Goal: Task Accomplishment & Management: Use online tool/utility

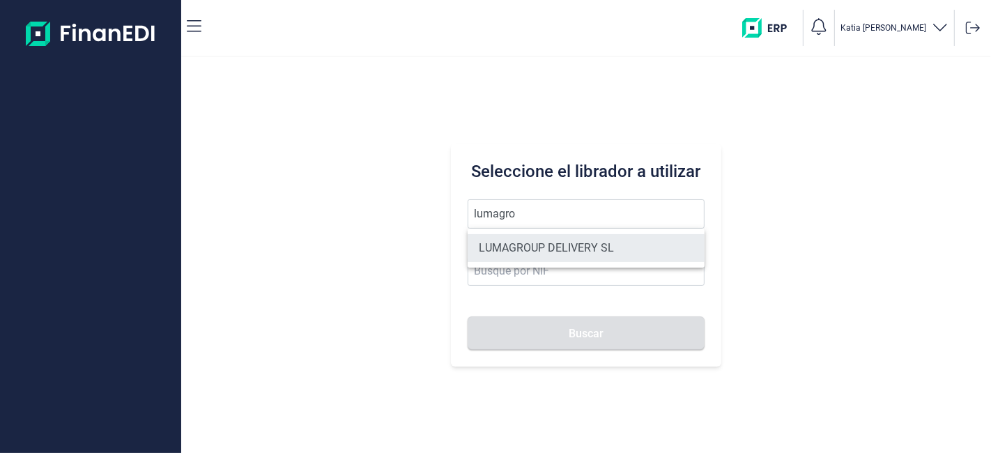
click at [622, 257] on li "LUMAGROUP DELIVERY SL" at bounding box center [586, 248] width 236 height 28
type input "LUMAGROUP DELIVERY SL"
type input "B86582939"
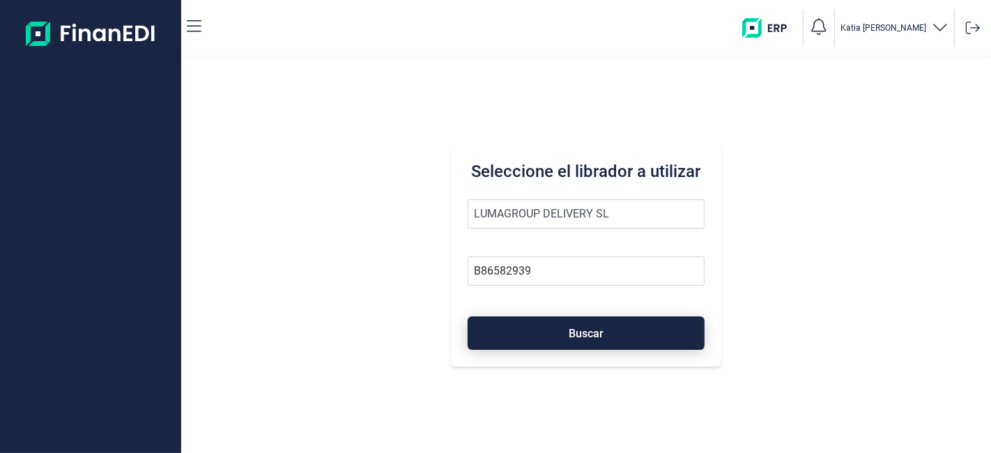
drag, startPoint x: 599, startPoint y: 293, endPoint x: 583, endPoint y: 316, distance: 28.6
click at [596, 296] on form "LUMAGROUP DELIVERY SL B86582939 Buscar" at bounding box center [586, 274] width 236 height 151
click at [571, 340] on button "Buscar" at bounding box center [586, 332] width 236 height 33
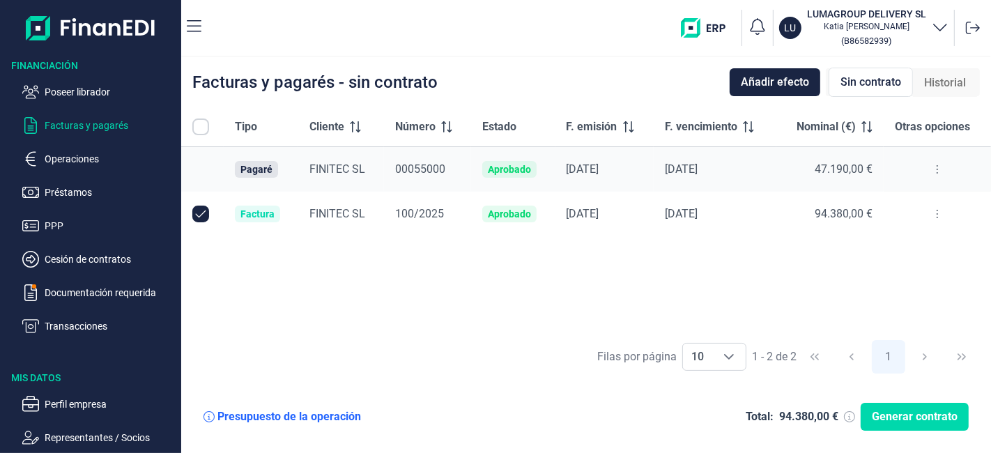
checkbox input "true"
click at [936, 167] on icon at bounding box center [937, 169] width 3 height 11
click at [880, 209] on span "Ver detalle del pagaré" at bounding box center [871, 204] width 93 height 14
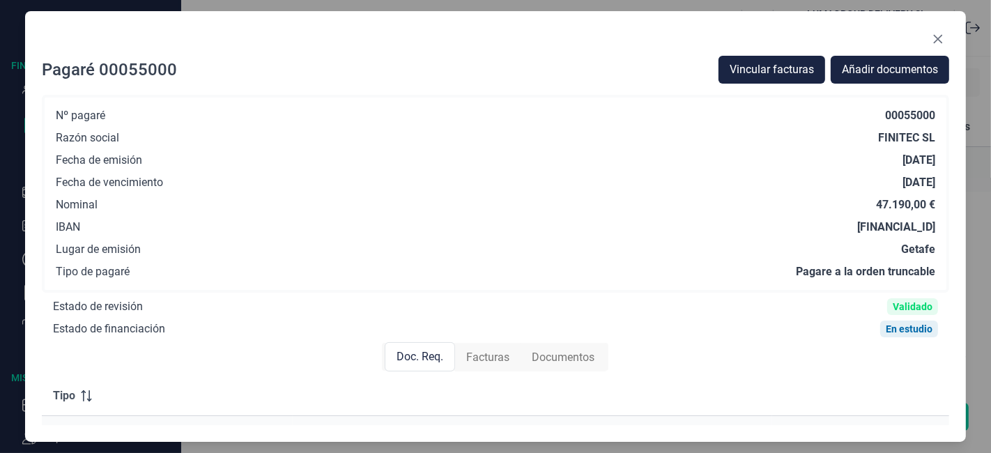
click at [950, 41] on div "Pagaré 00055000 Vincular facturas Añadir documentos Nº pagaré 00055000 Razón so…" at bounding box center [496, 226] width 942 height 431
click at [946, 43] on button "Close" at bounding box center [938, 39] width 22 height 22
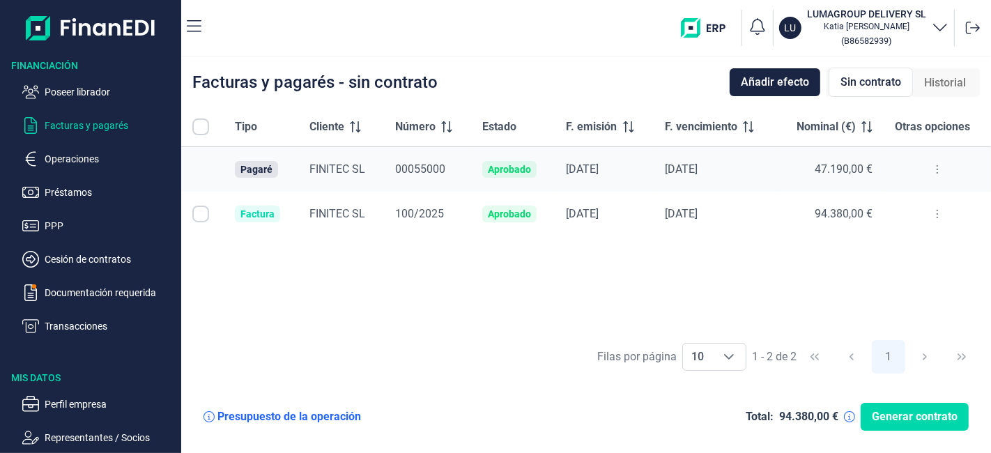
checkbox input "true"
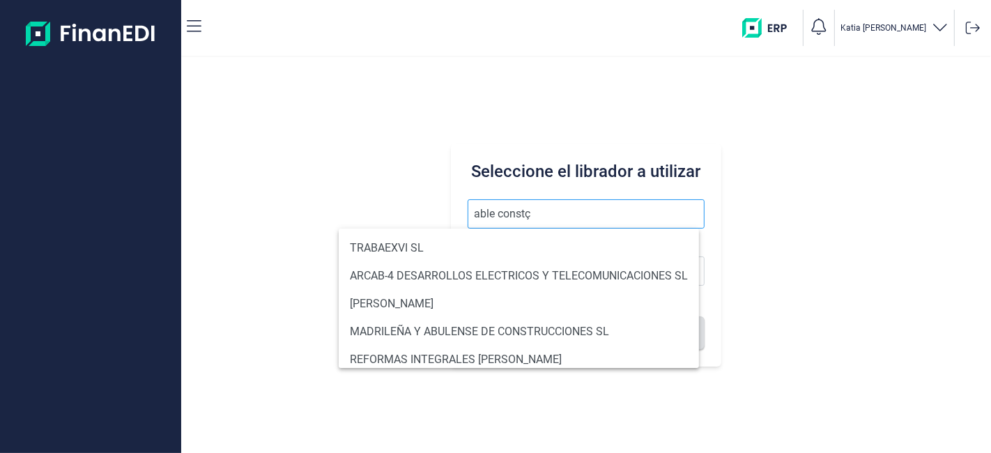
click at [468, 316] on button "Buscar" at bounding box center [586, 332] width 236 height 33
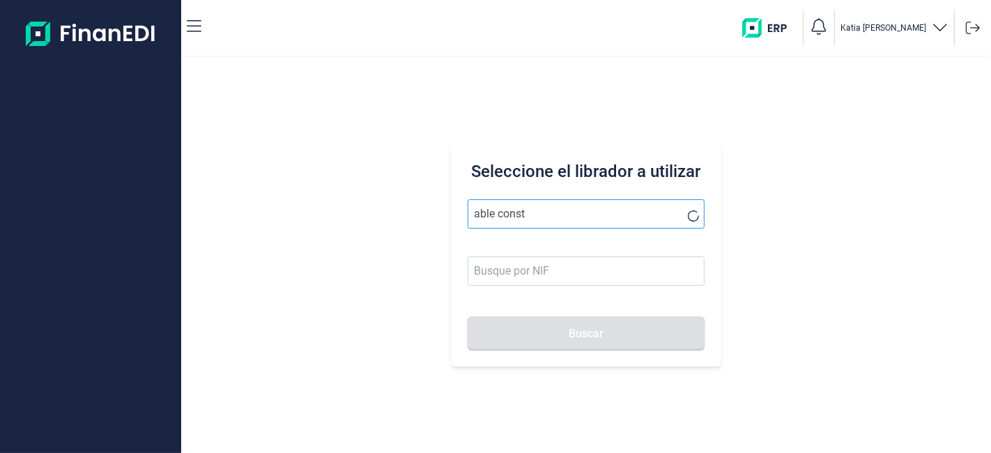
click at [468, 316] on button "Buscar" at bounding box center [586, 332] width 236 height 33
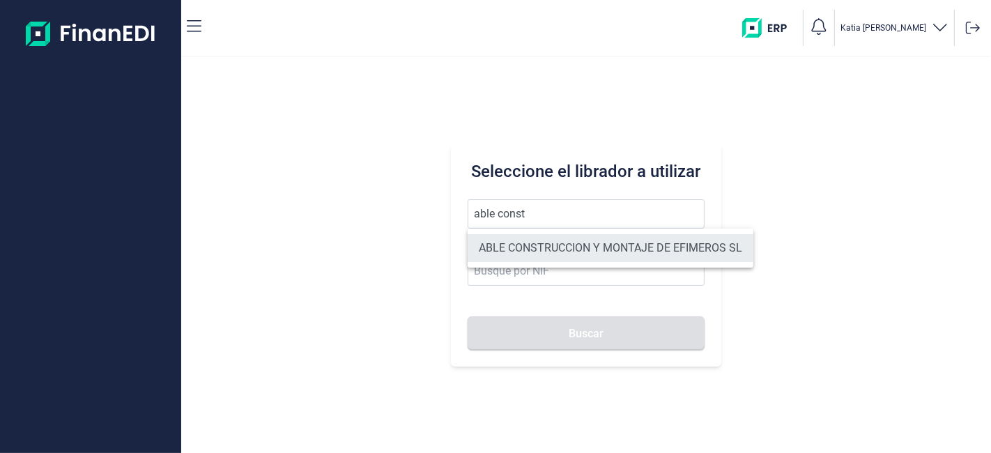
click at [618, 244] on li "ABLE CONSTRUCCION Y MONTAJE DE EFIMEROS SL" at bounding box center [611, 248] width 286 height 28
type input "ABLE CONSTRUCCION Y MONTAJE DE EFIMEROS SL"
type input "B85402501"
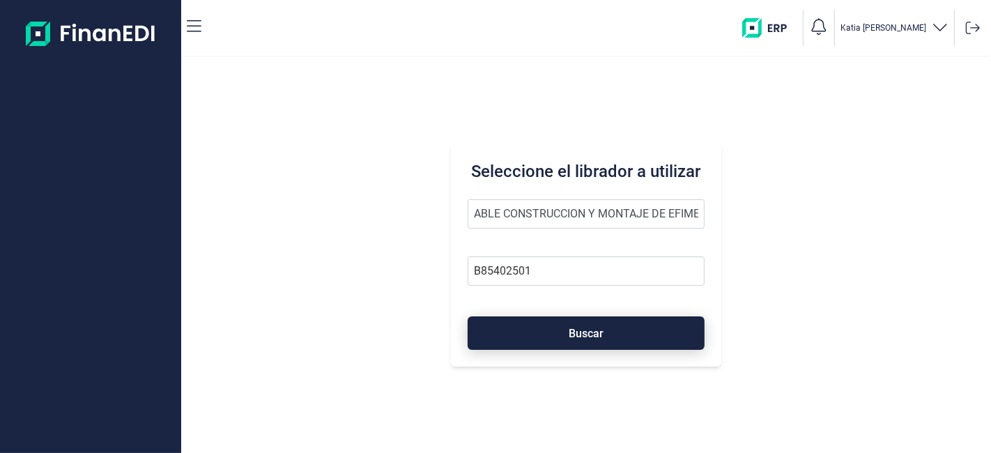
click at [598, 323] on button "Buscar" at bounding box center [586, 332] width 236 height 33
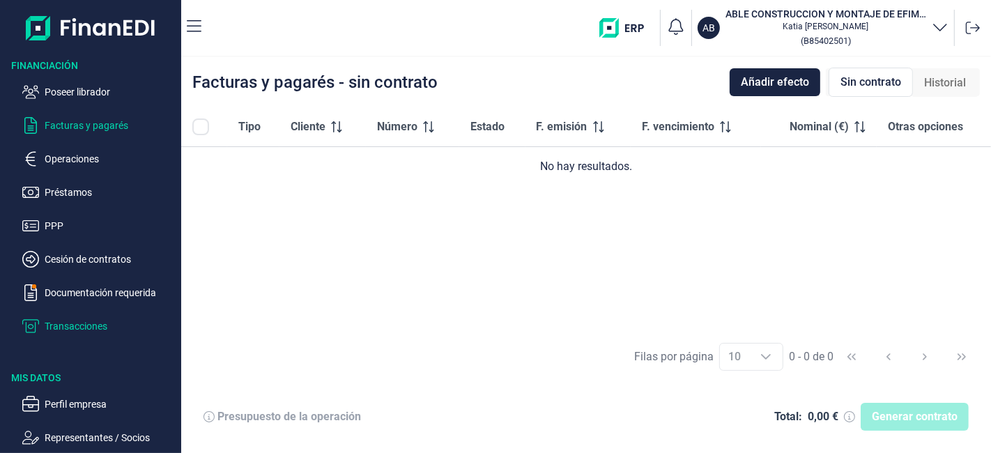
click at [91, 317] on ul "Poseer librador Facturas y pagarés Operaciones Préstamos PPP Cesión de contrato…" at bounding box center [90, 203] width 181 height 262
click at [89, 322] on p "Transacciones" at bounding box center [110, 326] width 131 height 17
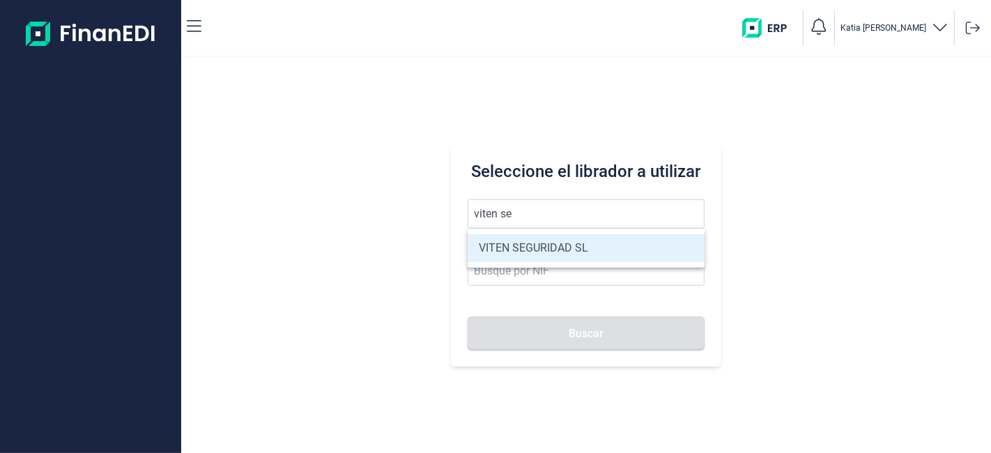
type input "VITEN SEGURIDAD SL"
type input "B83744680"
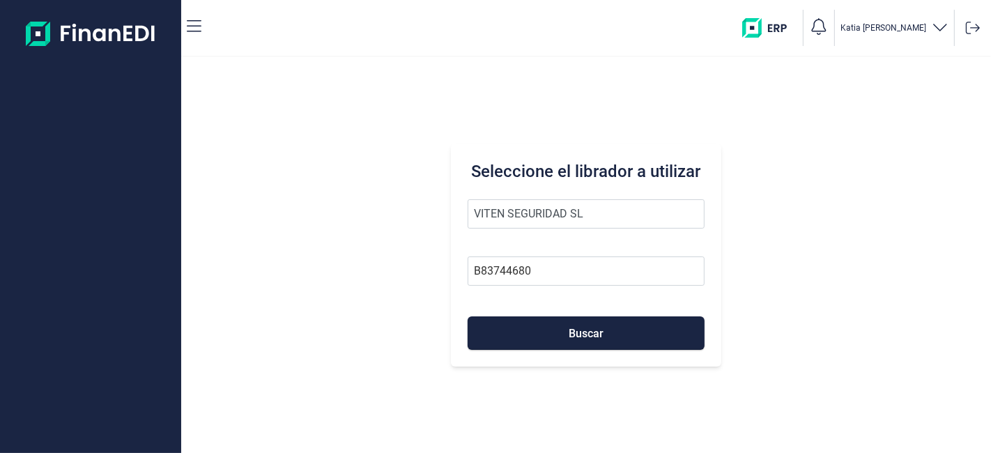
type input "VITEN SEGURIDAD SL"
click at [581, 350] on div "Seleccione el librador a utilizar VITEN SEGURIDAD SL B83744680 Buscar" at bounding box center [586, 255] width 270 height 223
click at [589, 333] on span "Buscar" at bounding box center [586, 333] width 35 height 10
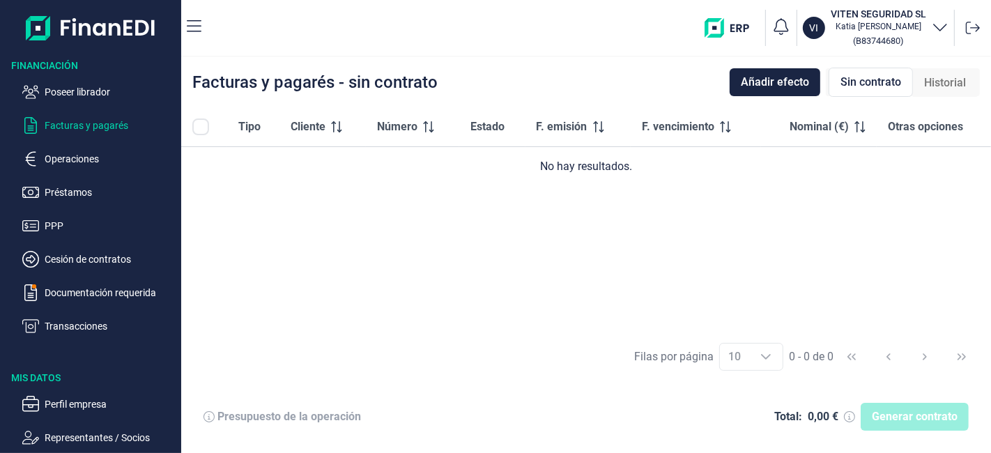
click at [72, 158] on p "Operaciones" at bounding box center [110, 159] width 131 height 17
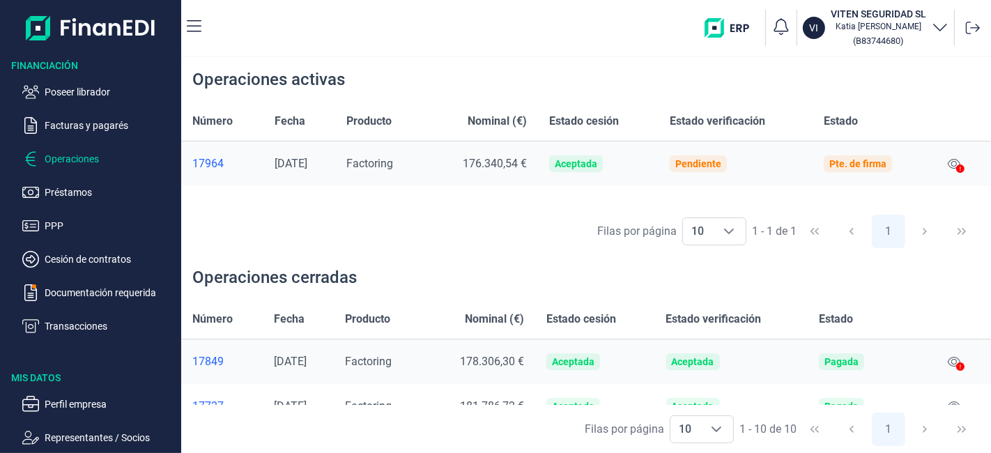
click at [961, 166] on icon at bounding box center [960, 168] width 8 height 8
click at [954, 156] on button at bounding box center [954, 164] width 24 height 22
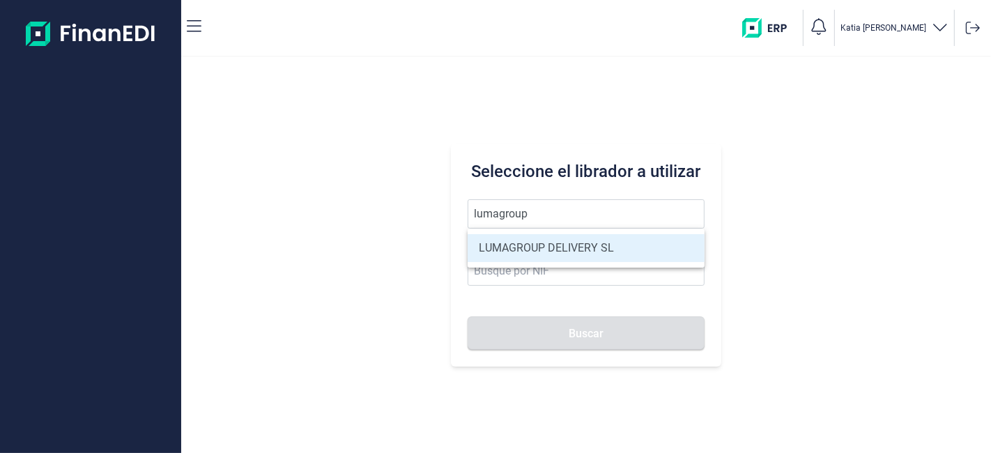
type input "LUMAGROUP DELIVERY SL"
type input "B86582939"
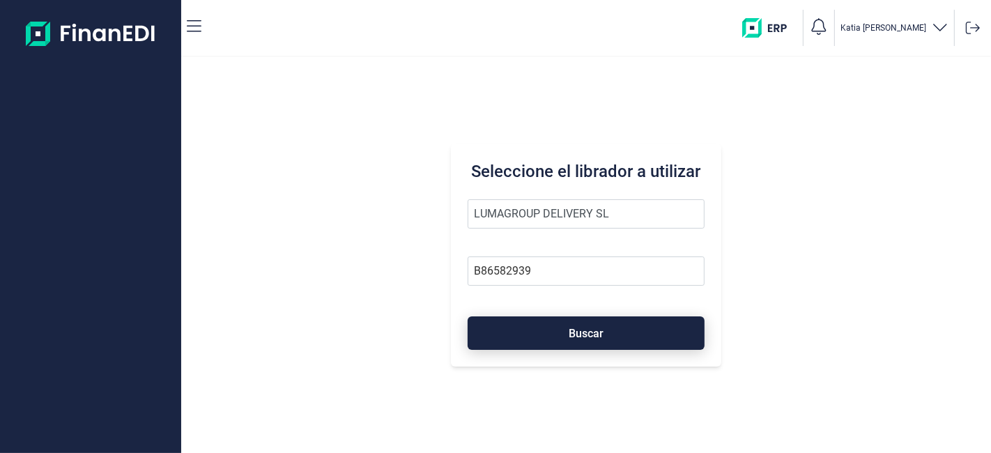
type input "LUMAGROUP DELIVERY SL"
click at [580, 326] on button "Buscar" at bounding box center [586, 332] width 236 height 33
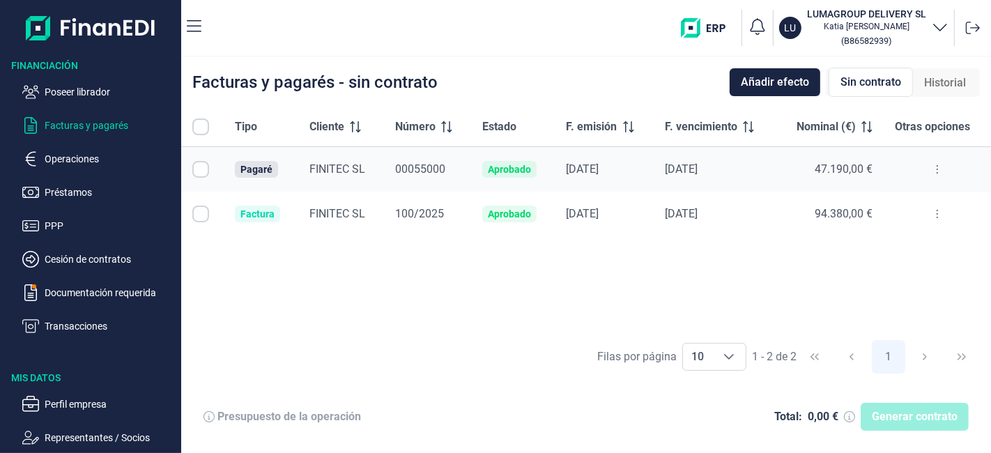
checkbox input "true"
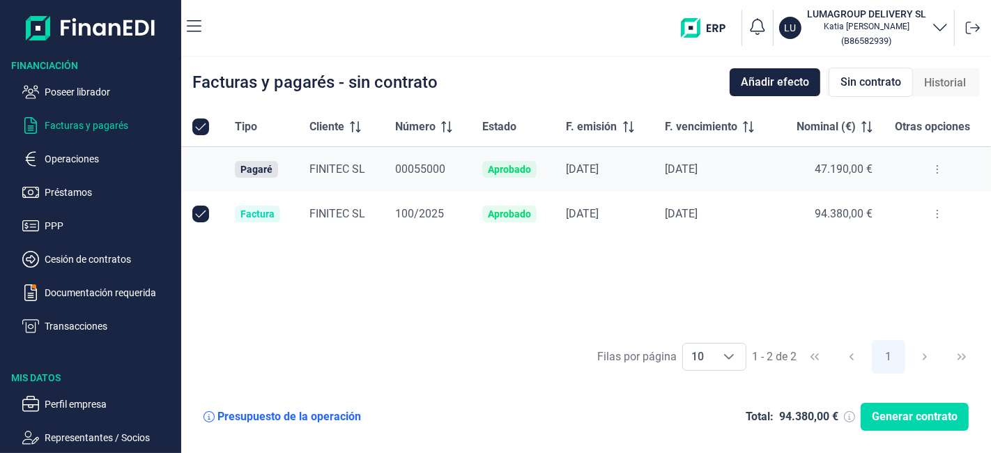
checkbox input "true"
click at [941, 165] on button at bounding box center [937, 169] width 25 height 22
click at [879, 206] on span "Ver detalle del pagaré" at bounding box center [871, 204] width 93 height 14
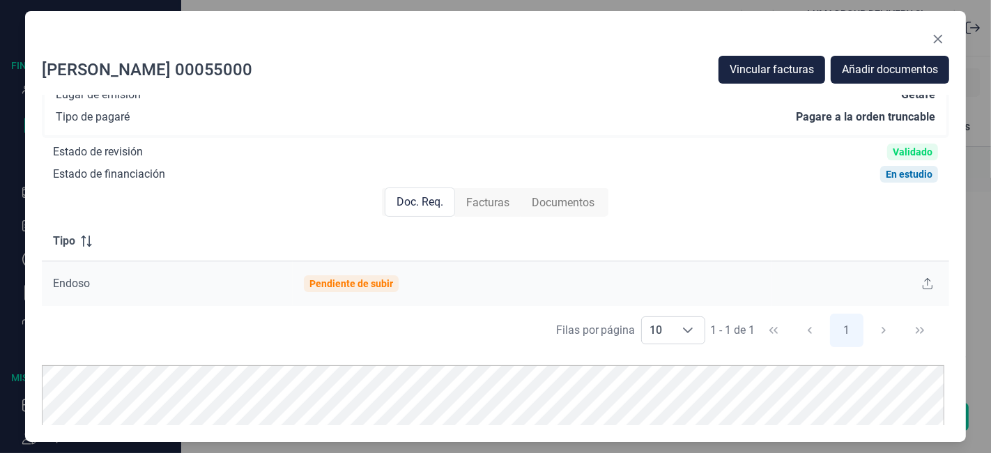
scroll to position [198, 0]
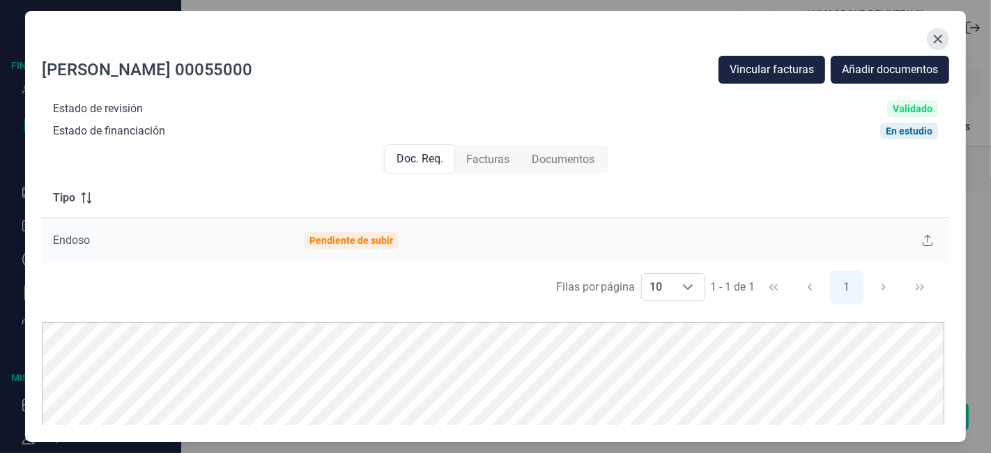
click at [931, 41] on button "Close" at bounding box center [938, 39] width 22 height 22
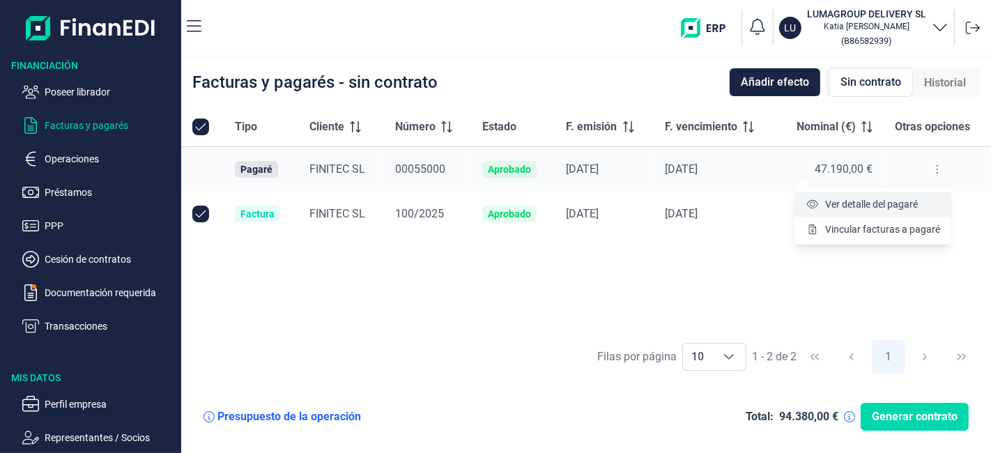
click at [838, 200] on span "Ver detalle del pagaré" at bounding box center [871, 204] width 93 height 14
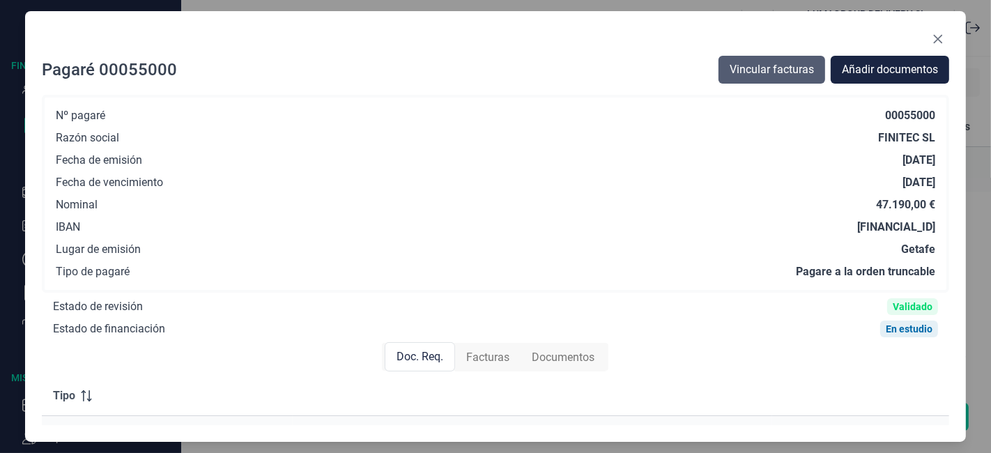
click at [739, 77] on span "Vincular facturas" at bounding box center [772, 69] width 84 height 17
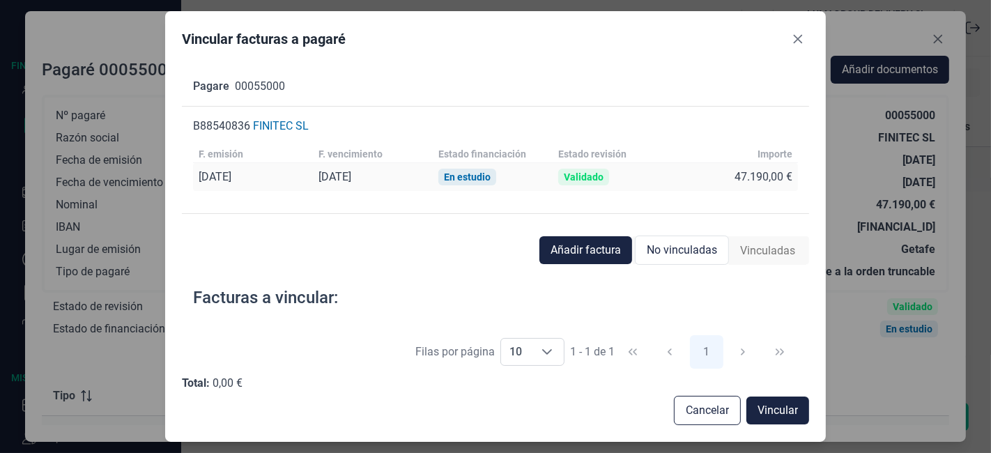
click at [714, 250] on span "No vinculadas" at bounding box center [682, 250] width 70 height 17
click at [586, 244] on span "Añadir factura" at bounding box center [586, 250] width 70 height 17
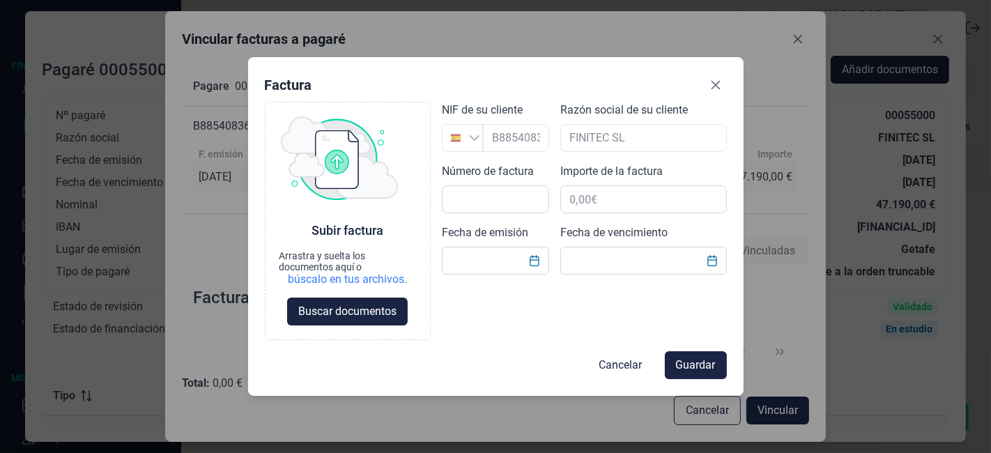
drag, startPoint x: 614, startPoint y: 362, endPoint x: 641, endPoint y: 275, distance: 90.6
click at [615, 361] on span "Cancelar" at bounding box center [620, 365] width 43 height 17
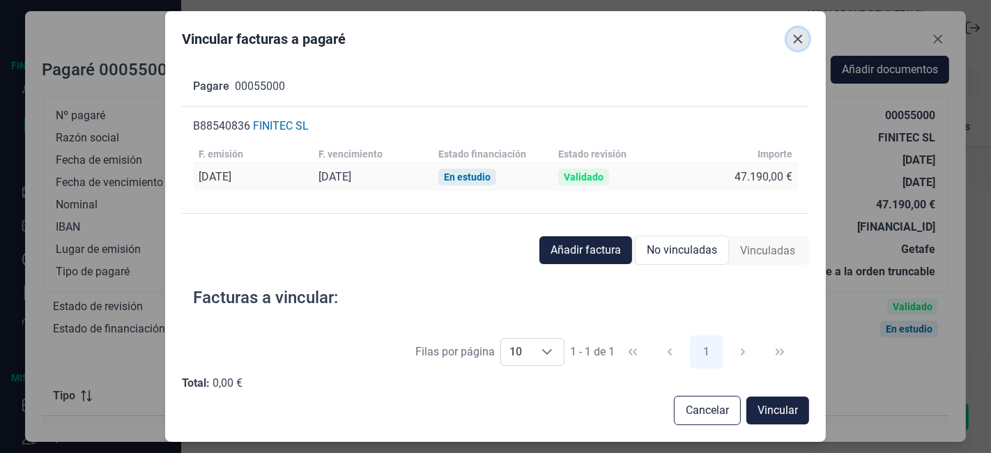
click at [804, 40] on button "Close" at bounding box center [798, 39] width 22 height 22
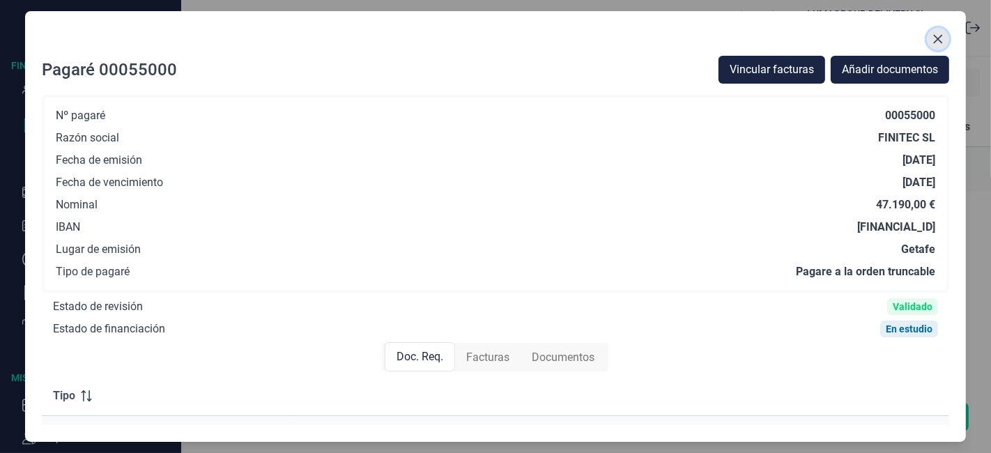
click at [933, 38] on icon "Close" at bounding box center [938, 38] width 11 height 11
